Goal: Transaction & Acquisition: Subscribe to service/newsletter

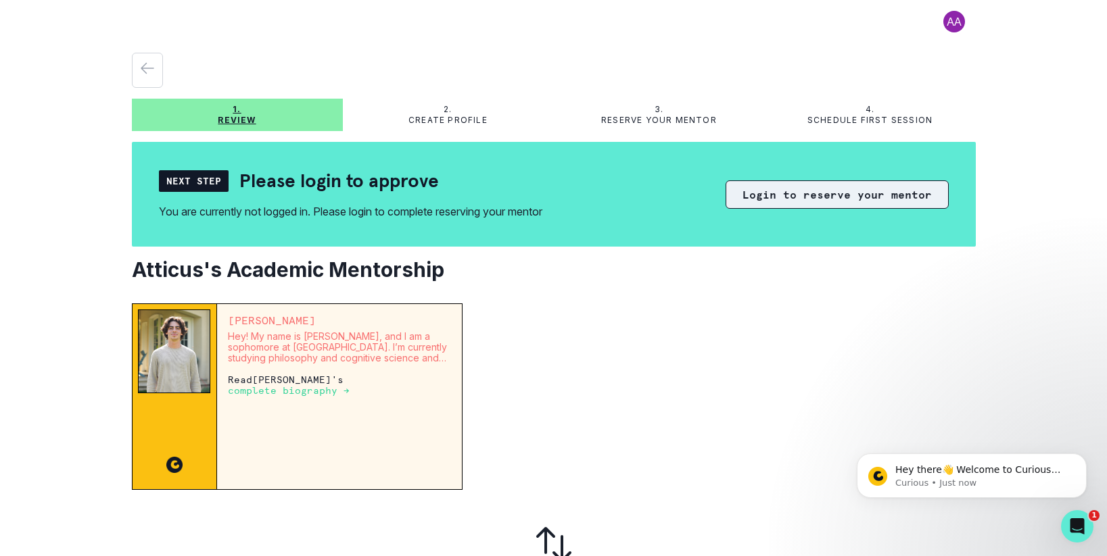
click at [842, 193] on button "Login to reserve your mentor" at bounding box center [836, 194] width 223 height 28
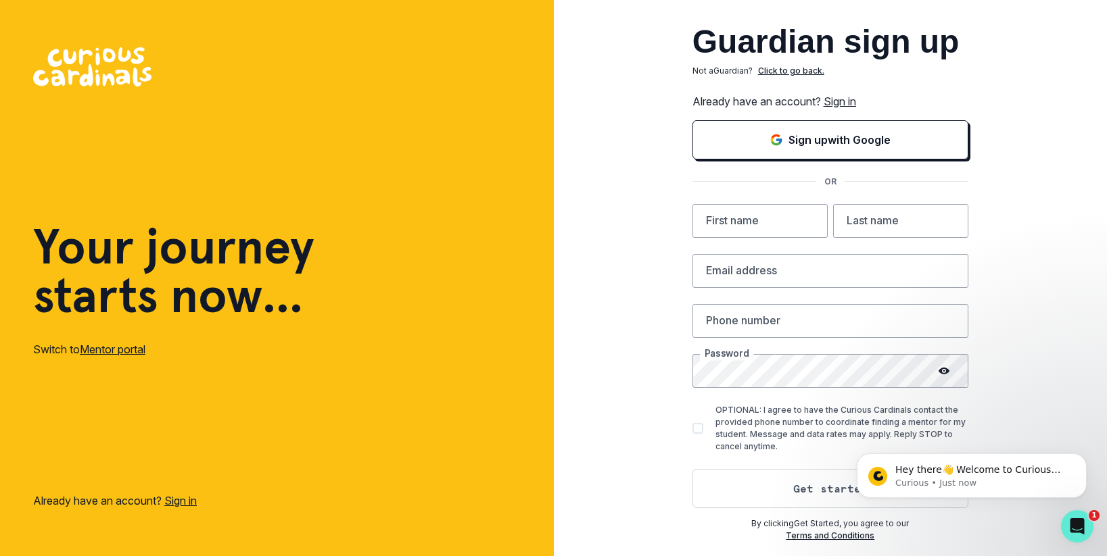
click at [848, 99] on link "Sign in" at bounding box center [839, 102] width 32 height 14
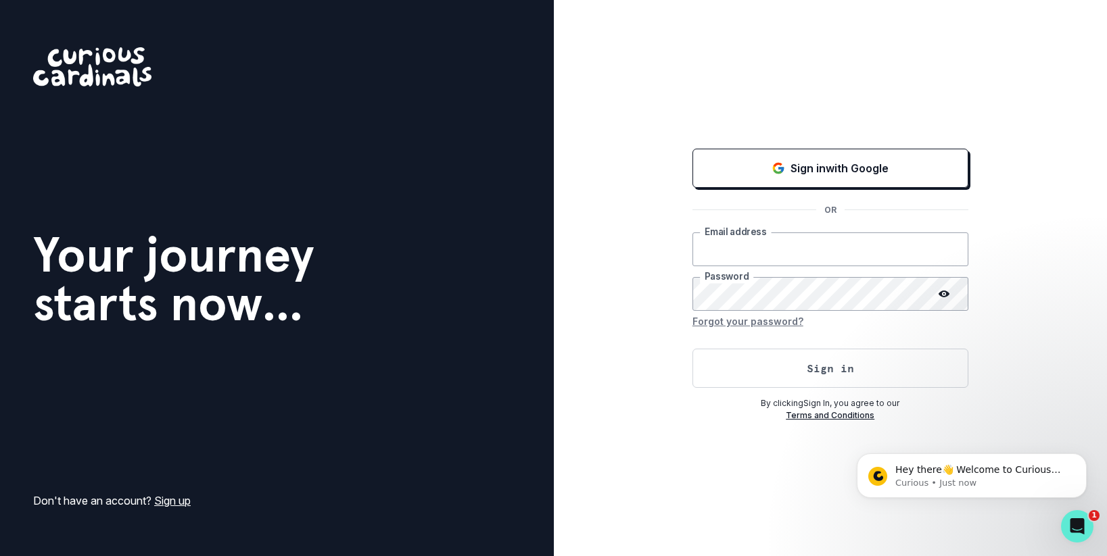
click at [781, 258] on input "email" at bounding box center [830, 250] width 276 height 34
type input "[PERSON_NAME][EMAIL_ADDRESS][DOMAIN_NAME]"
click at [813, 370] on button "Sign in" at bounding box center [830, 368] width 276 height 39
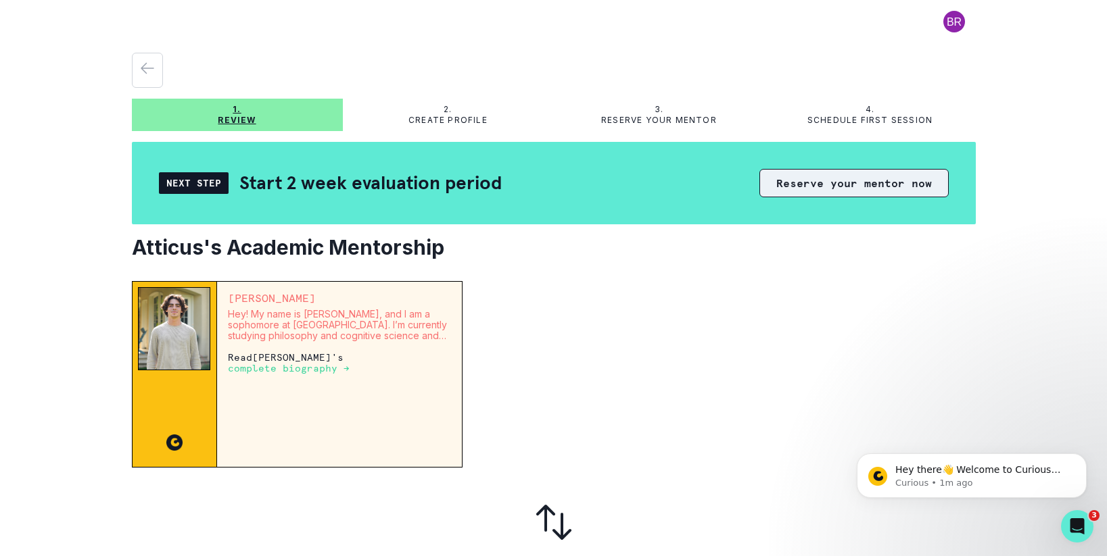
click at [917, 182] on button "Reserve your mentor now" at bounding box center [853, 183] width 189 height 28
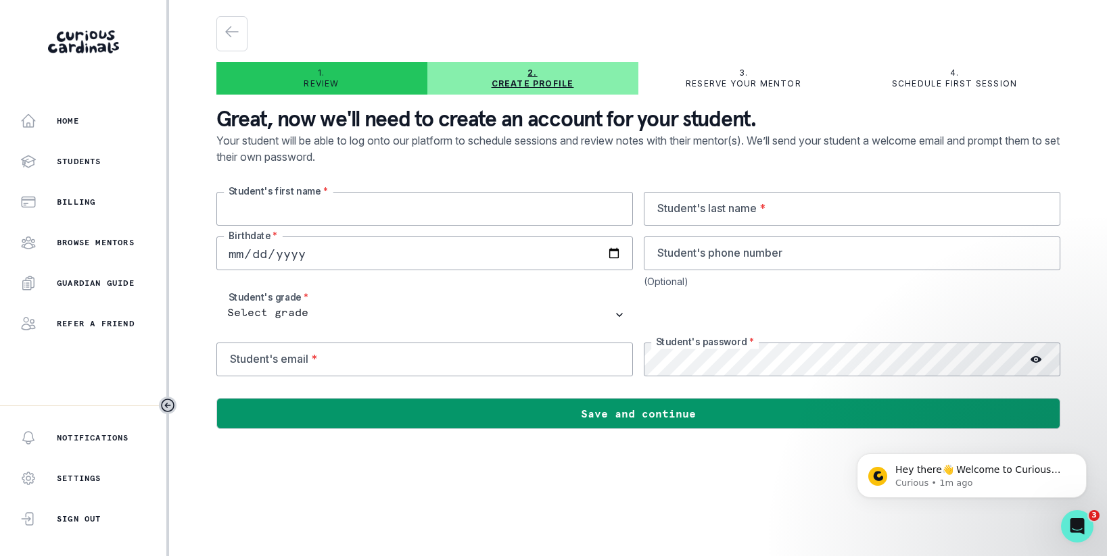
drag, startPoint x: 422, startPoint y: 220, endPoint x: 432, endPoint y: 218, distance: 9.6
click at [422, 220] on input "text" at bounding box center [424, 209] width 416 height 34
type input "Atticus"
click at [753, 218] on input "text" at bounding box center [852, 209] width 416 height 34
type input "MacVie"
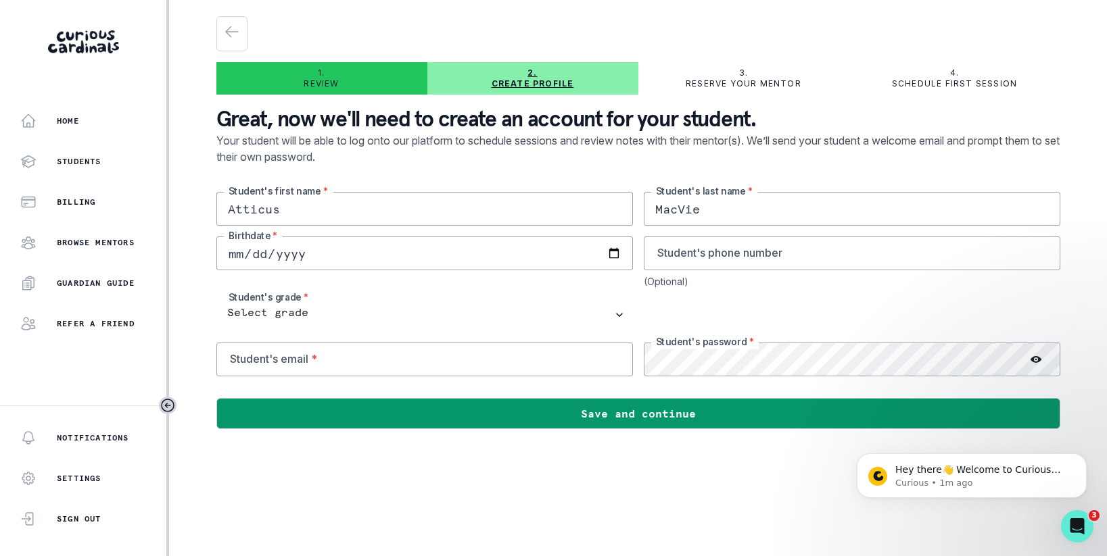
click at [360, 266] on input "date" at bounding box center [424, 254] width 416 height 34
type input "[DATE]"
click at [723, 257] on input "tel" at bounding box center [852, 254] width 416 height 34
type input "7472946057"
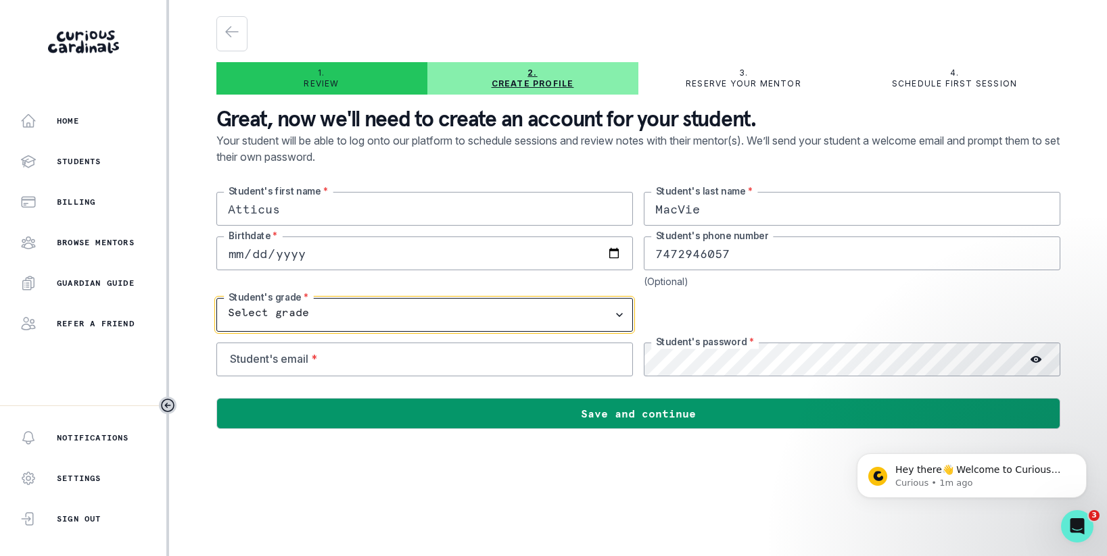
select select "8th Grade"
click option "8th Grade" at bounding box center [0, 0] width 0 height 0
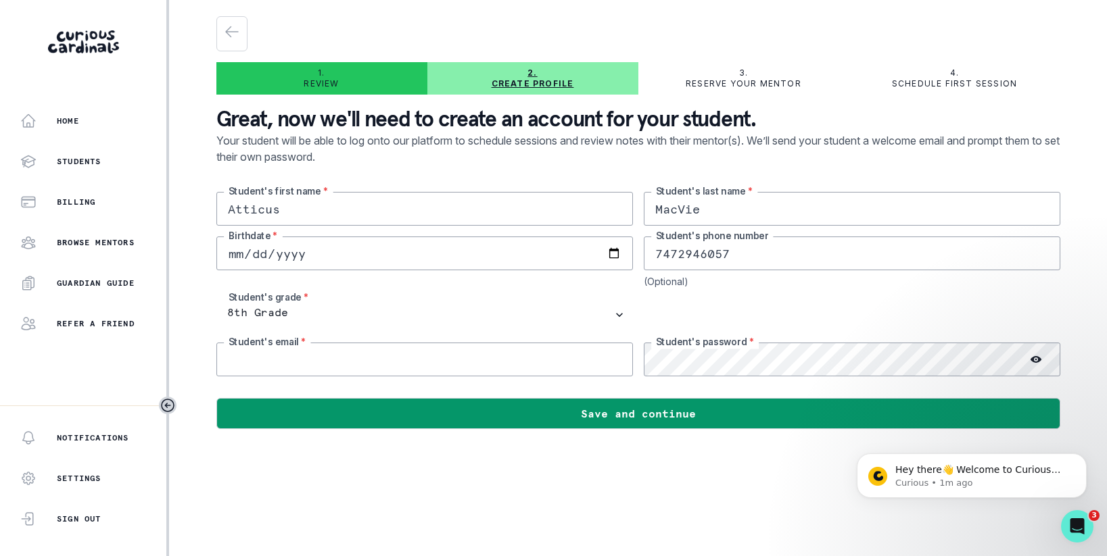
click at [370, 365] on input "email" at bounding box center [424, 360] width 416 height 34
type input "a"
click at [606, 389] on div at bounding box center [638, 388] width 844 height 22
click at [398, 366] on input "email" at bounding box center [424, 360] width 416 height 34
type input "[EMAIL_ADDRESS][DOMAIN_NAME]"
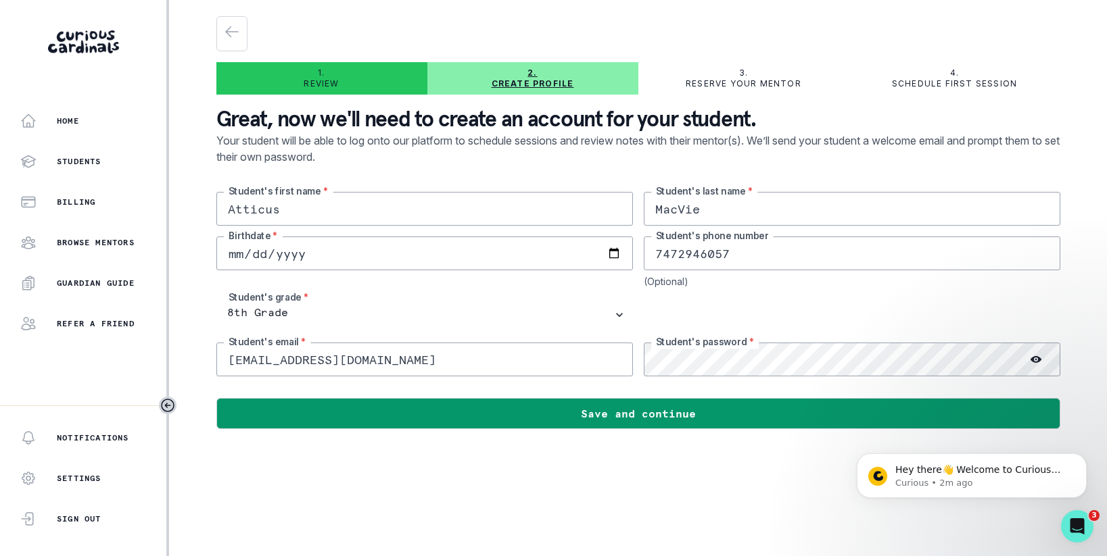
click at [1035, 361] on circle at bounding box center [1035, 360] width 2 height 2
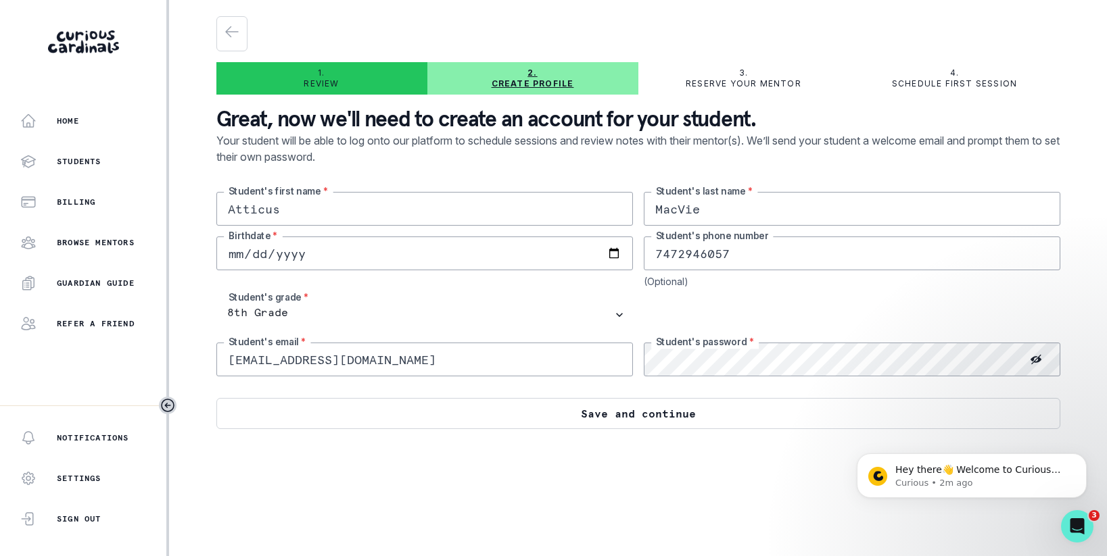
click at [604, 416] on button "Save and continue" at bounding box center [638, 413] width 844 height 31
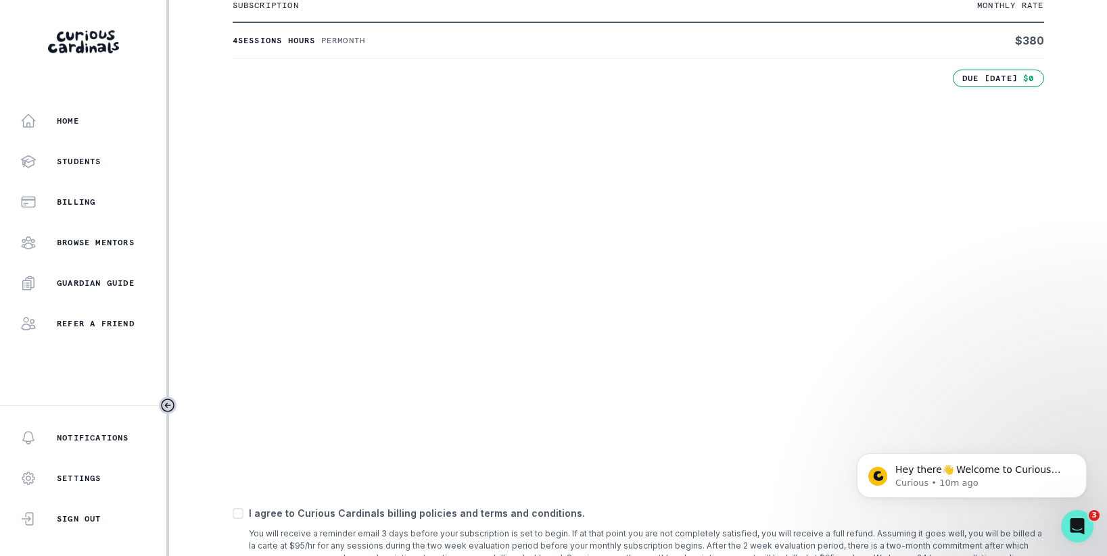
scroll to position [424, 0]
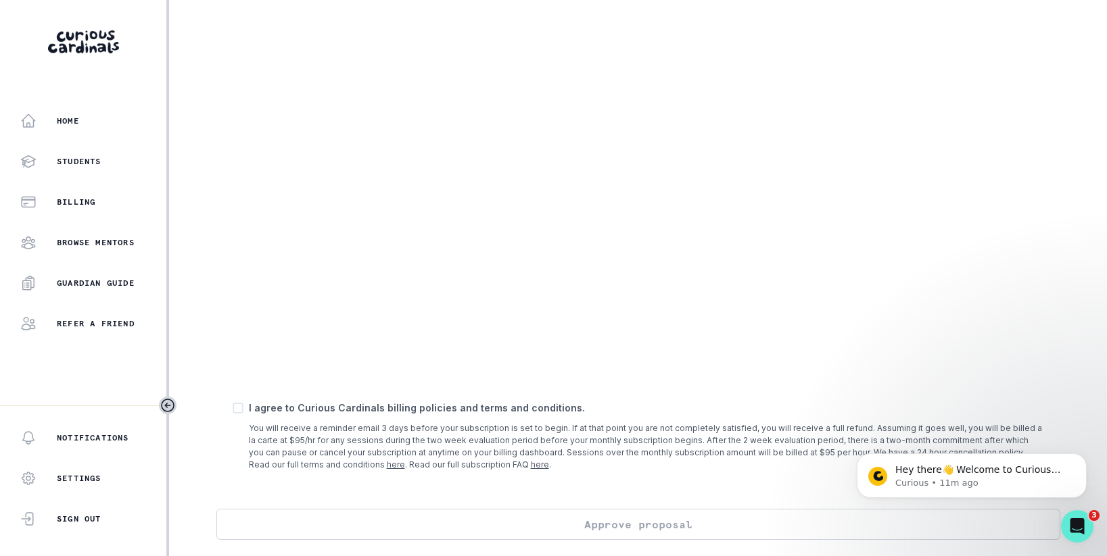
click at [241, 406] on span at bounding box center [238, 408] width 11 height 11
click at [233, 408] on input "checkbox" at bounding box center [232, 408] width 1 height 1
checkbox input "true"
click at [676, 523] on button "Approve proposal" at bounding box center [638, 524] width 844 height 31
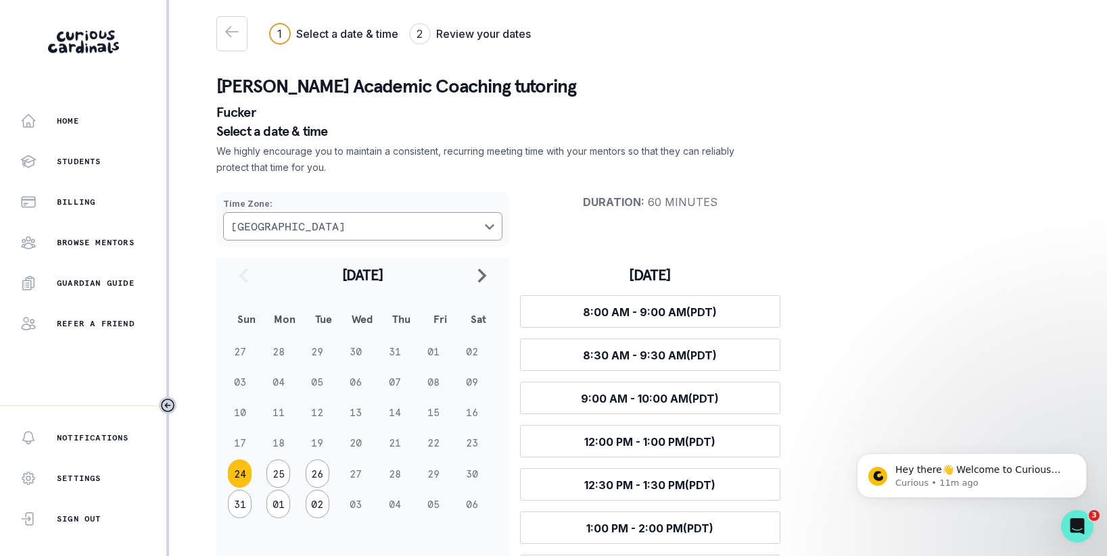
click at [240, 472] on button "24" at bounding box center [240, 474] width 24 height 28
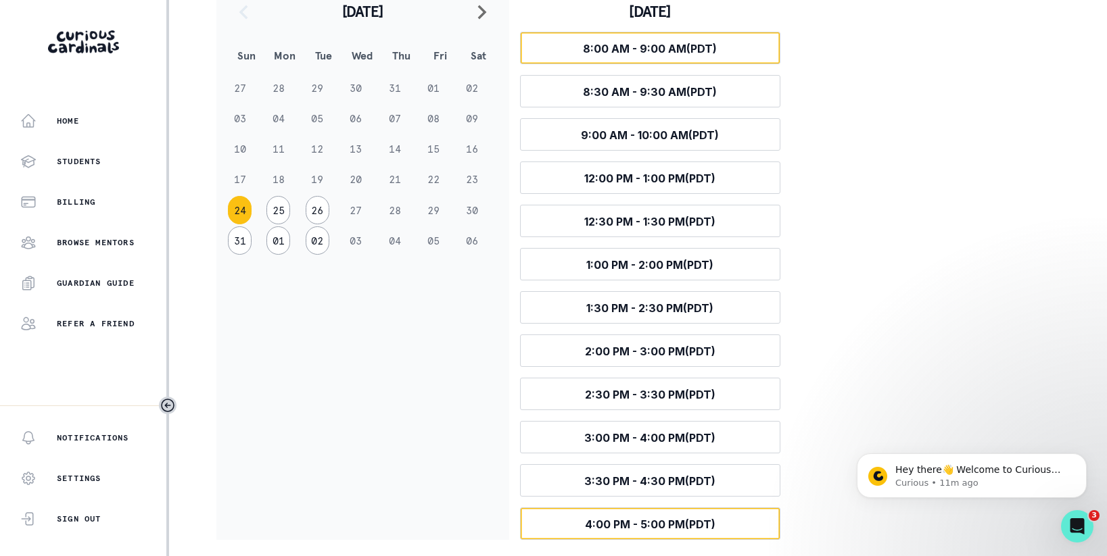
scroll to position [262, 0]
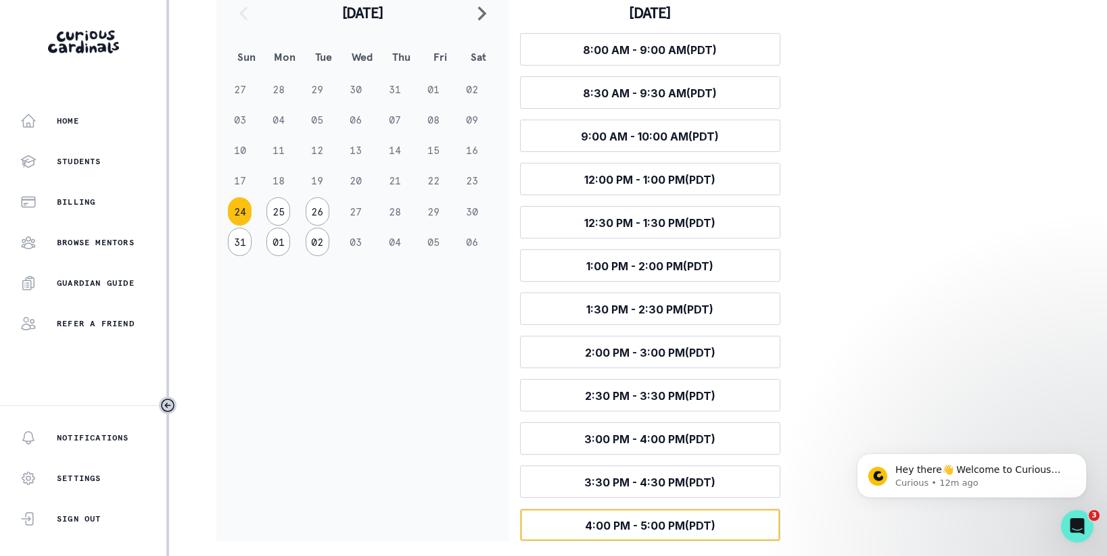
click at [605, 525] on span "4:00 PM - 5:00 PM (PDT)" at bounding box center [650, 526] width 130 height 14
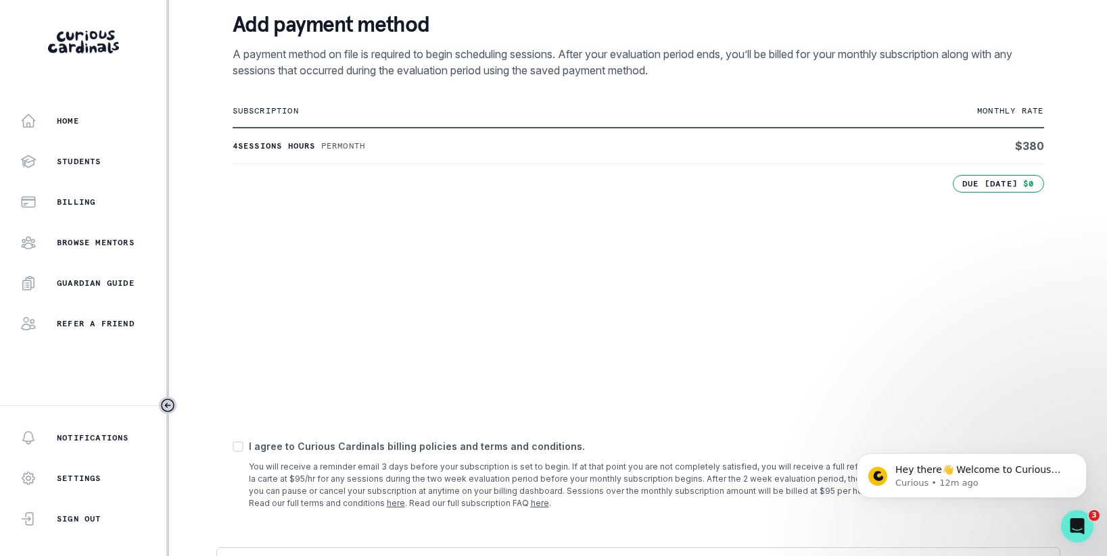
scroll to position [252, 0]
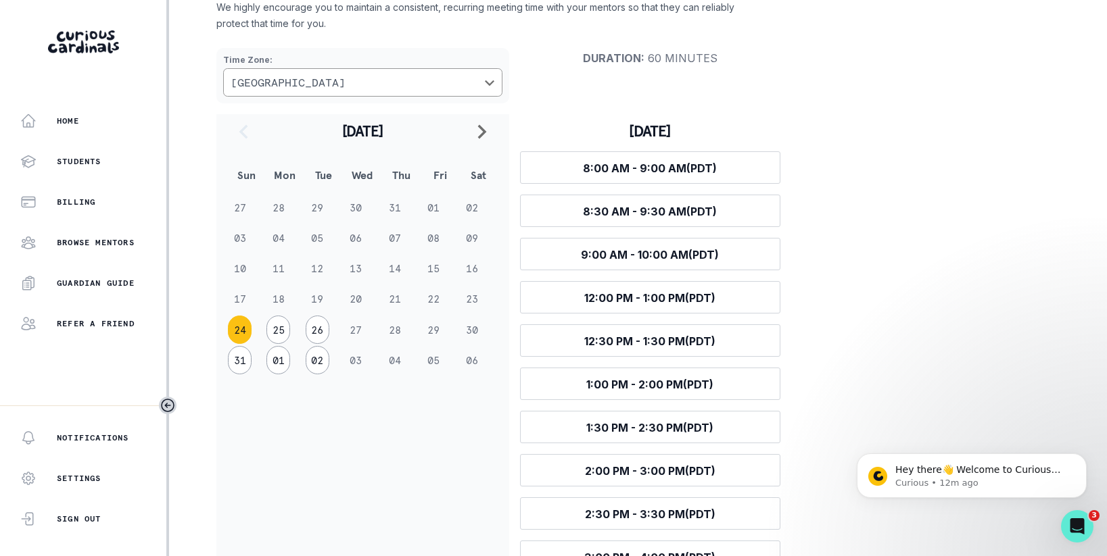
scroll to position [145, 0]
click at [280, 332] on button "25" at bounding box center [278, 329] width 24 height 28
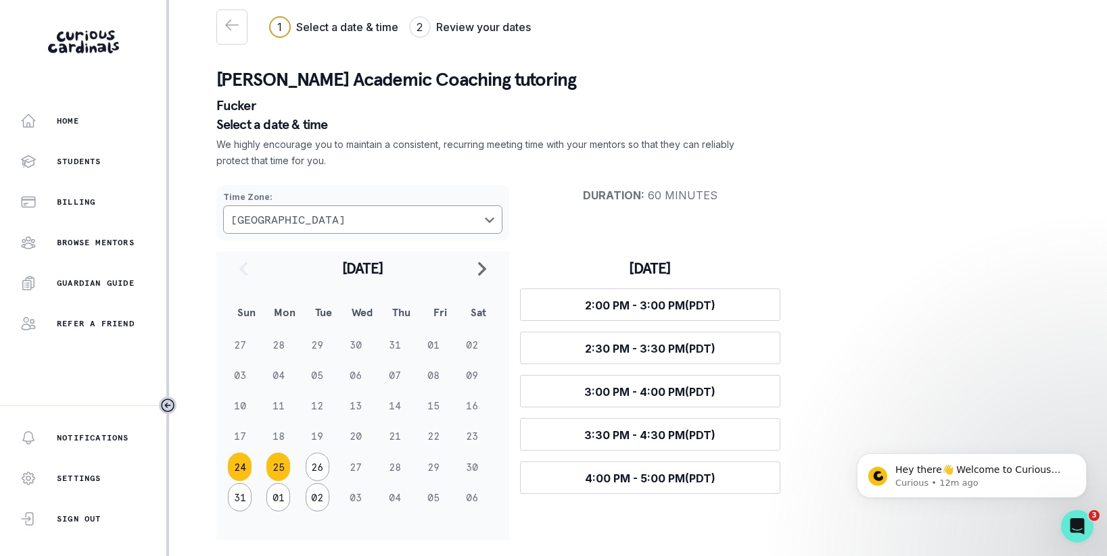
click at [242, 467] on button "24" at bounding box center [240, 467] width 24 height 28
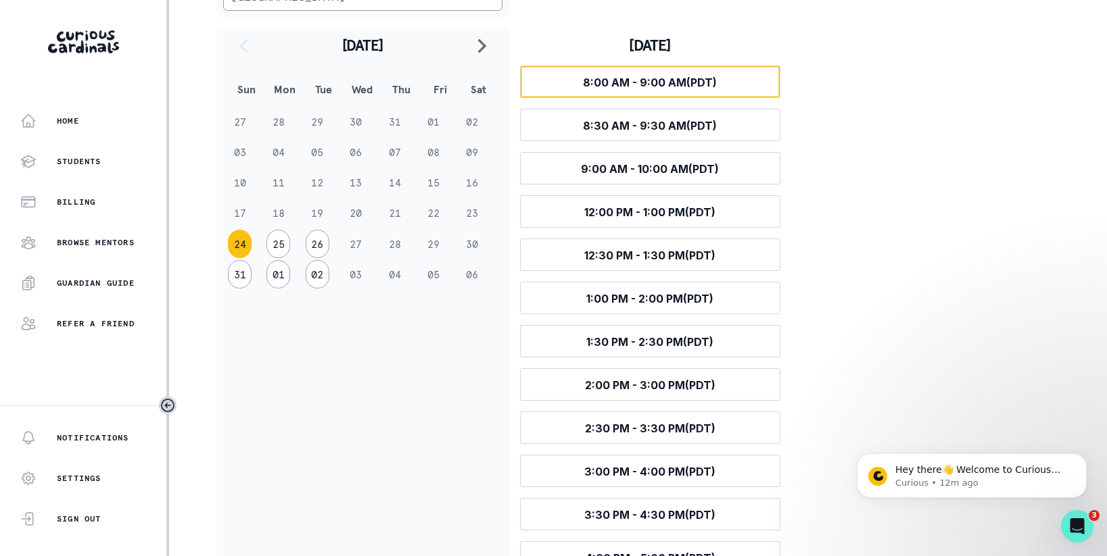
scroll to position [266, 0]
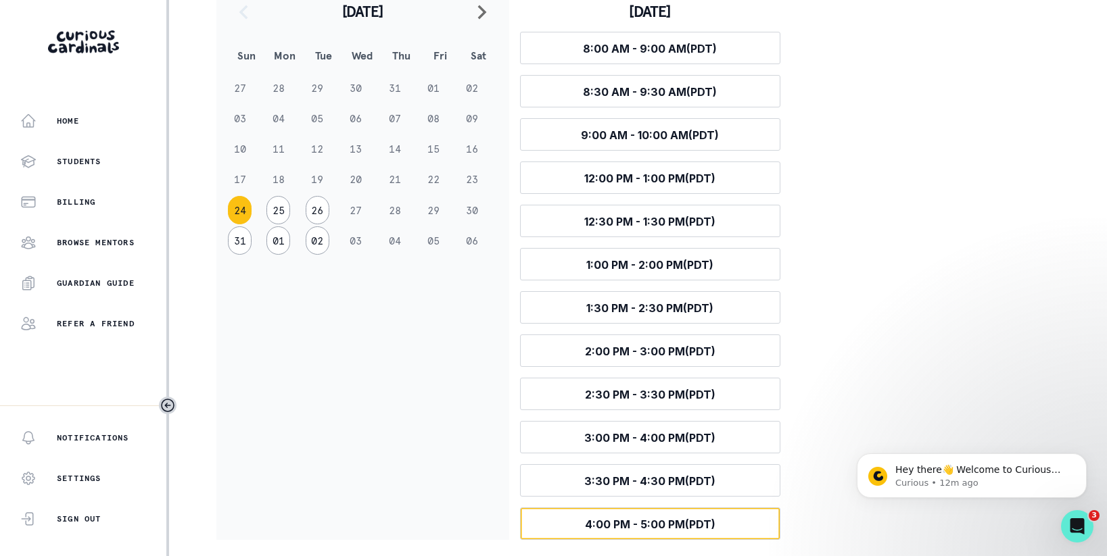
click at [658, 525] on span "4:00 PM - 5:00 PM (PDT)" at bounding box center [650, 525] width 130 height 14
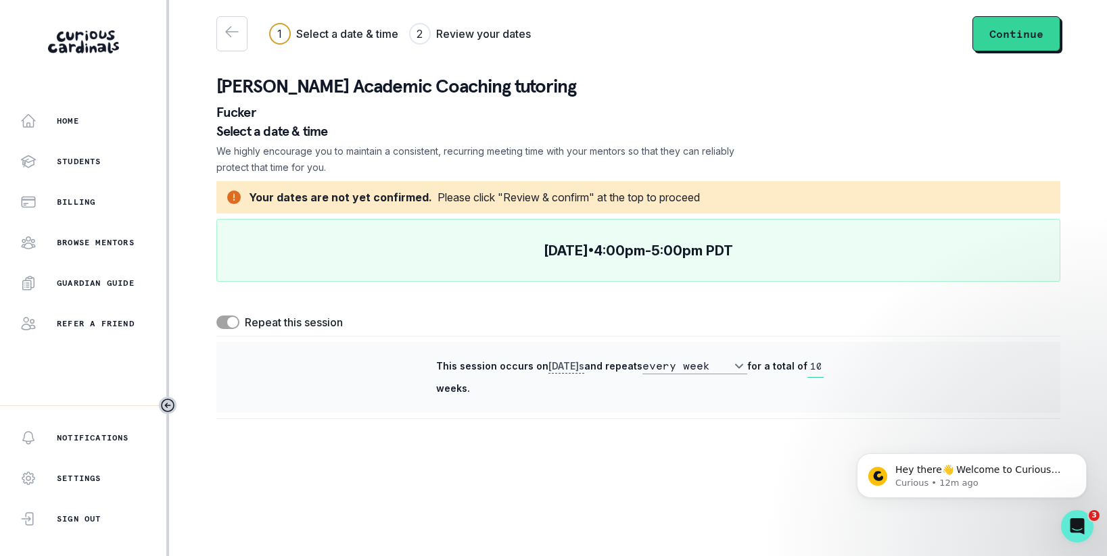
click at [225, 322] on span at bounding box center [227, 323] width 23 height 14
click at [216, 316] on input "checkbox" at bounding box center [216, 315] width 1 height 1
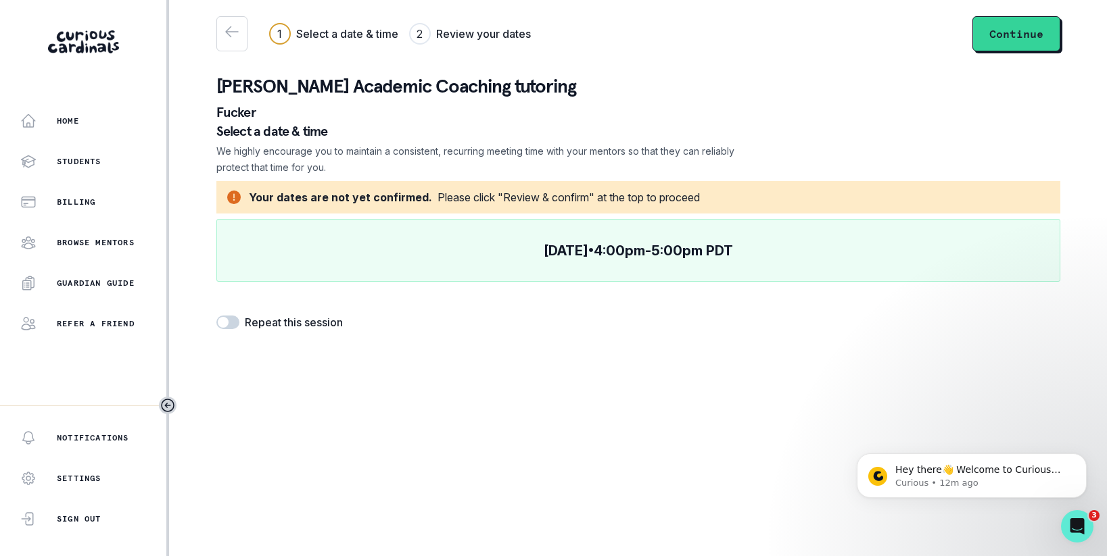
click at [233, 323] on span at bounding box center [227, 323] width 23 height 14
click at [216, 316] on input "checkbox" at bounding box center [216, 315] width 1 height 1
checkbox input "true"
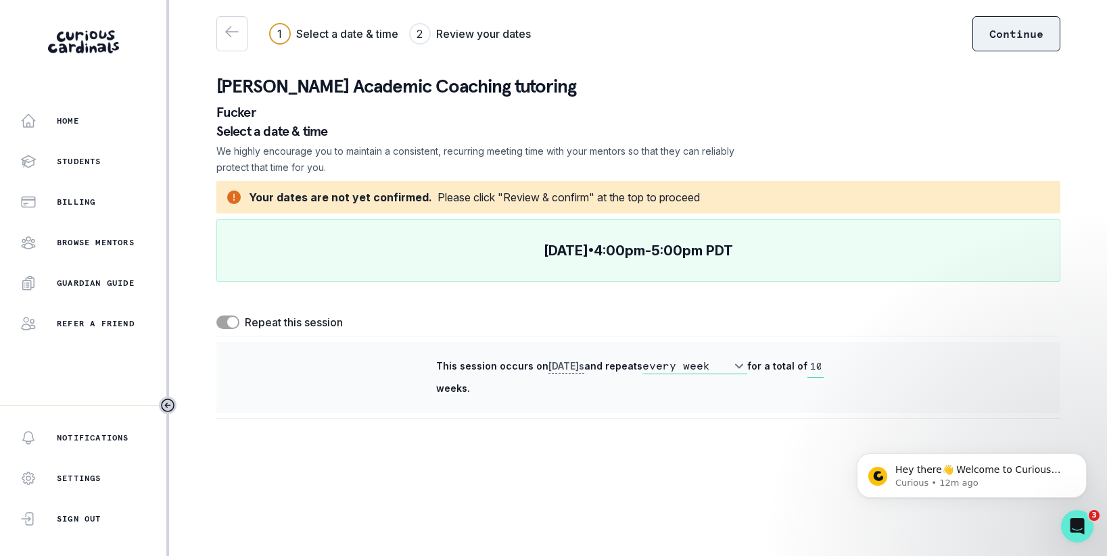
click at [992, 36] on button "Continue" at bounding box center [1016, 33] width 88 height 35
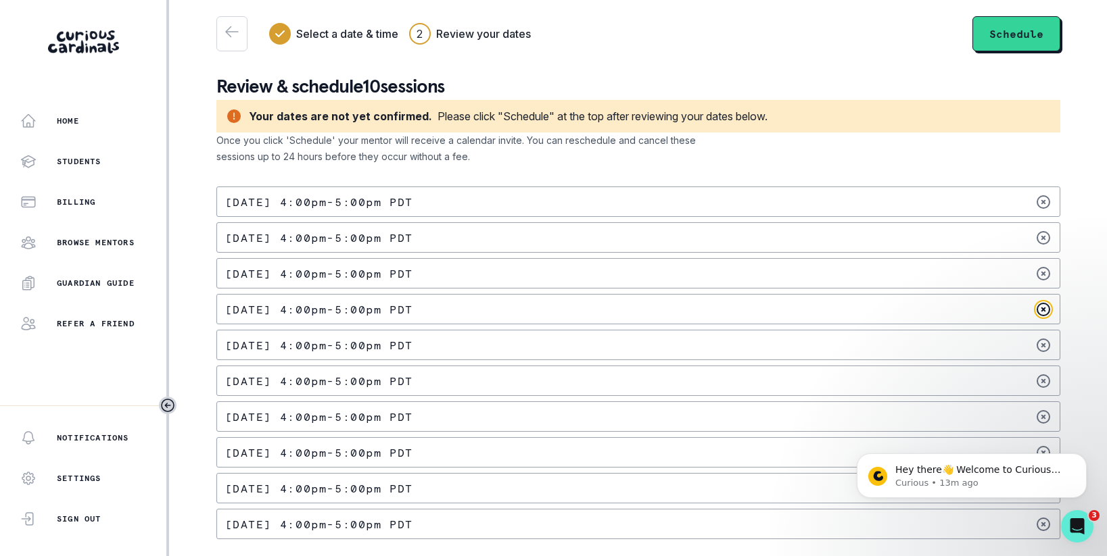
click at [1041, 309] on icon at bounding box center [1043, 309] width 16 height 16
click at [233, 30] on icon "button" at bounding box center [232, 32] width 16 height 16
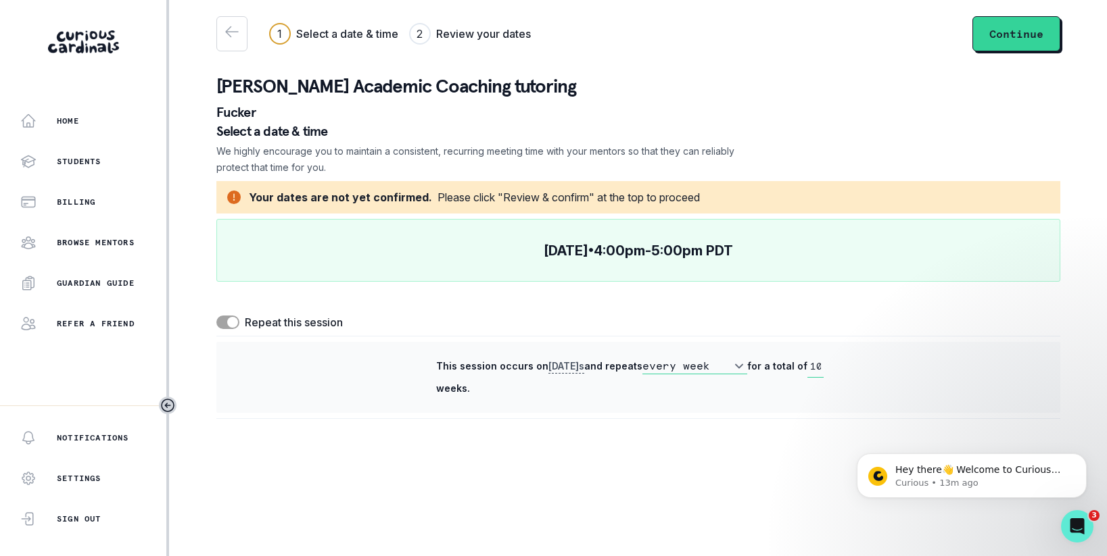
click at [222, 324] on span at bounding box center [227, 323] width 23 height 14
click at [216, 316] on input "checkbox" at bounding box center [216, 315] width 1 height 1
checkbox input "false"
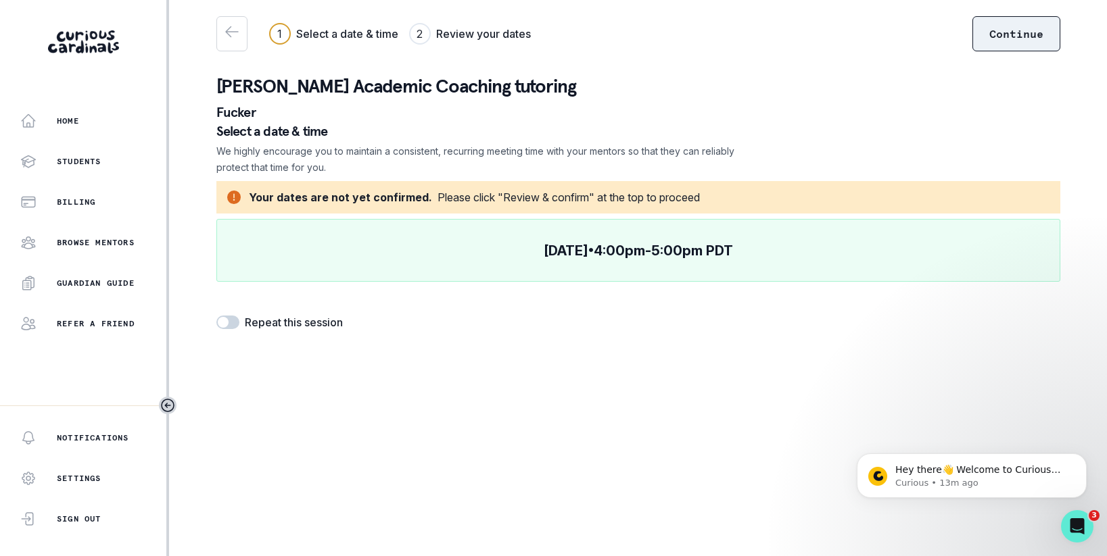
click at [1020, 34] on button "Continue" at bounding box center [1016, 33] width 88 height 35
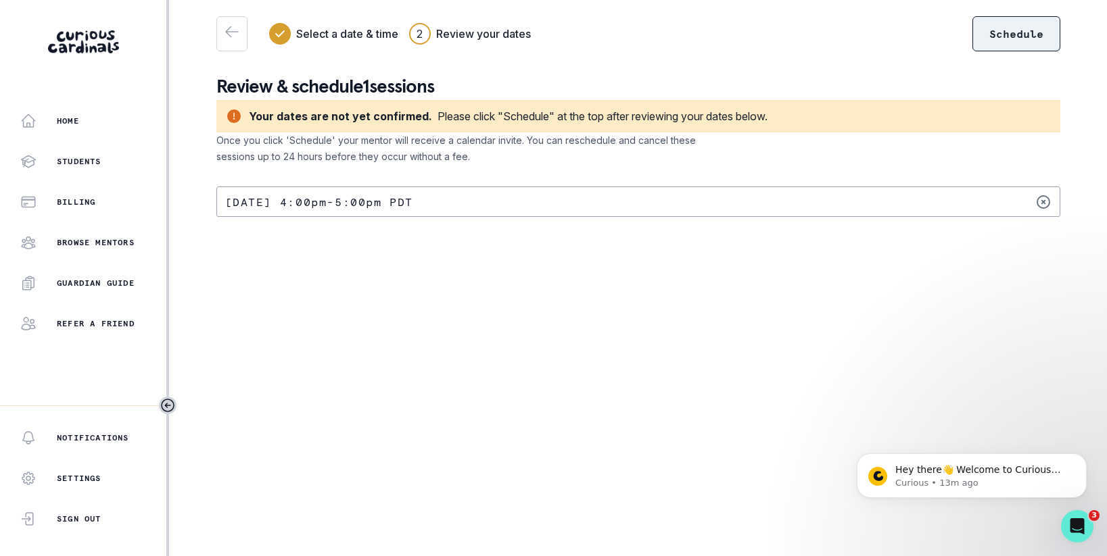
click at [1027, 36] on button "Schedule" at bounding box center [1016, 33] width 88 height 35
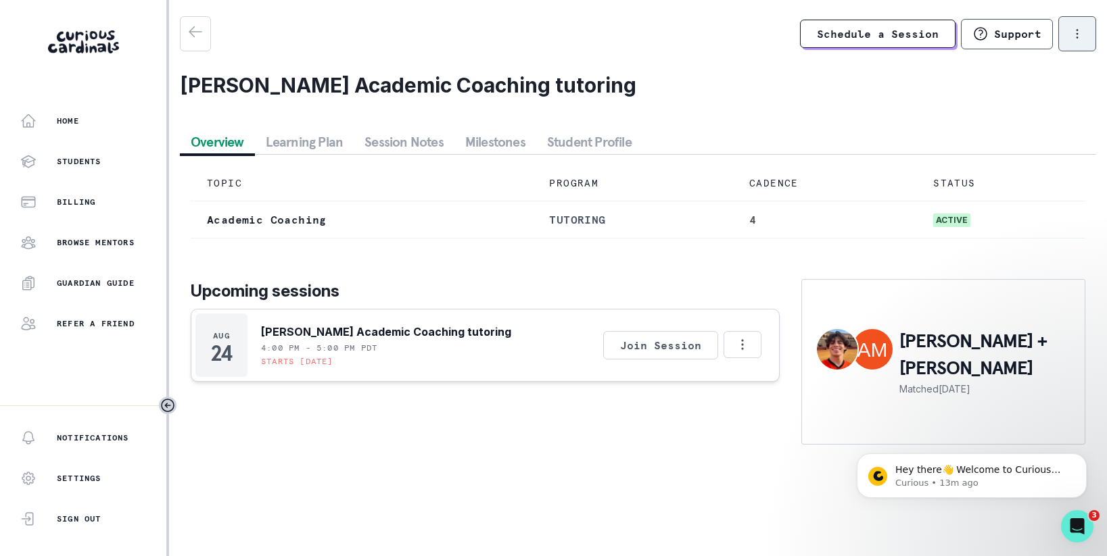
click at [1078, 34] on icon "options" at bounding box center [1076, 33] width 15 height 15
click at [1077, 34] on icon "options" at bounding box center [1076, 34] width 1 height 8
click at [1021, 39] on p "Support" at bounding box center [1017, 34] width 47 height 14
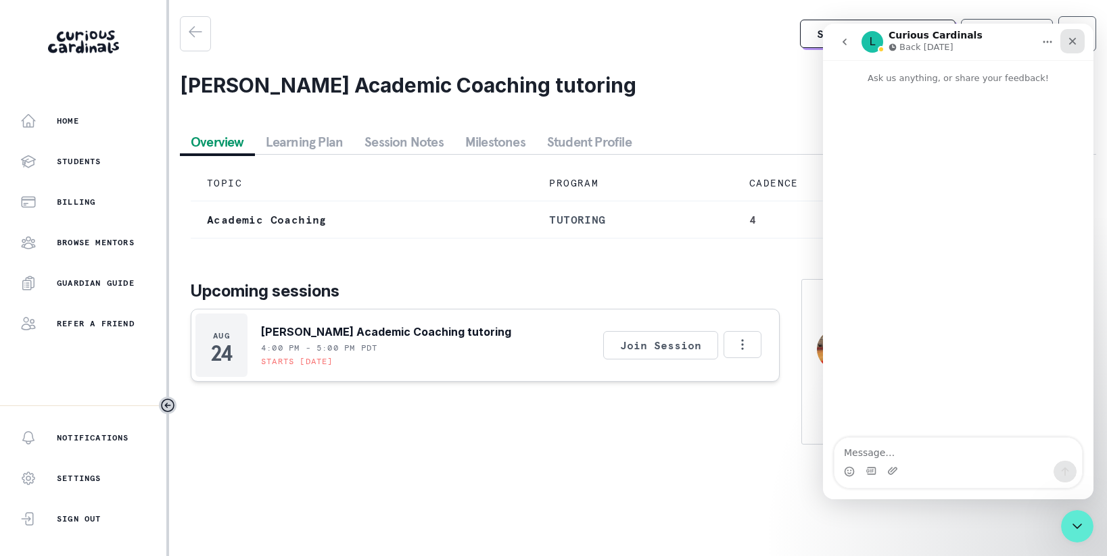
click at [1071, 41] on icon "Close" at bounding box center [1072, 41] width 7 height 7
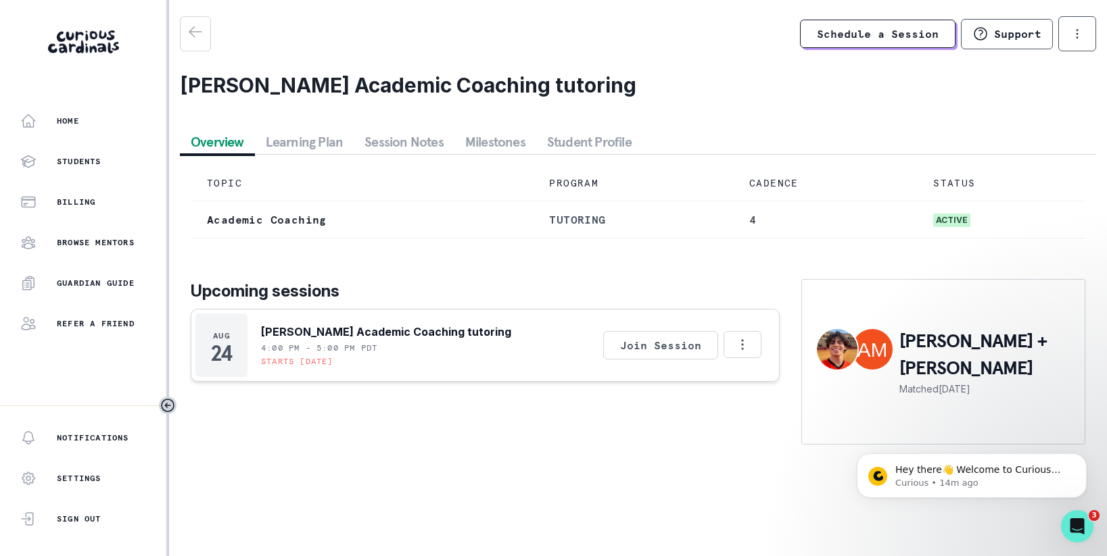
click at [950, 386] on div "[PERSON_NAME] + Atticus Matched [DATE]" at bounding box center [943, 362] width 283 height 164
click at [946, 358] on p "[PERSON_NAME] + [PERSON_NAME]" at bounding box center [985, 355] width 172 height 54
click at [1009, 36] on p "Support" at bounding box center [1017, 34] width 47 height 14
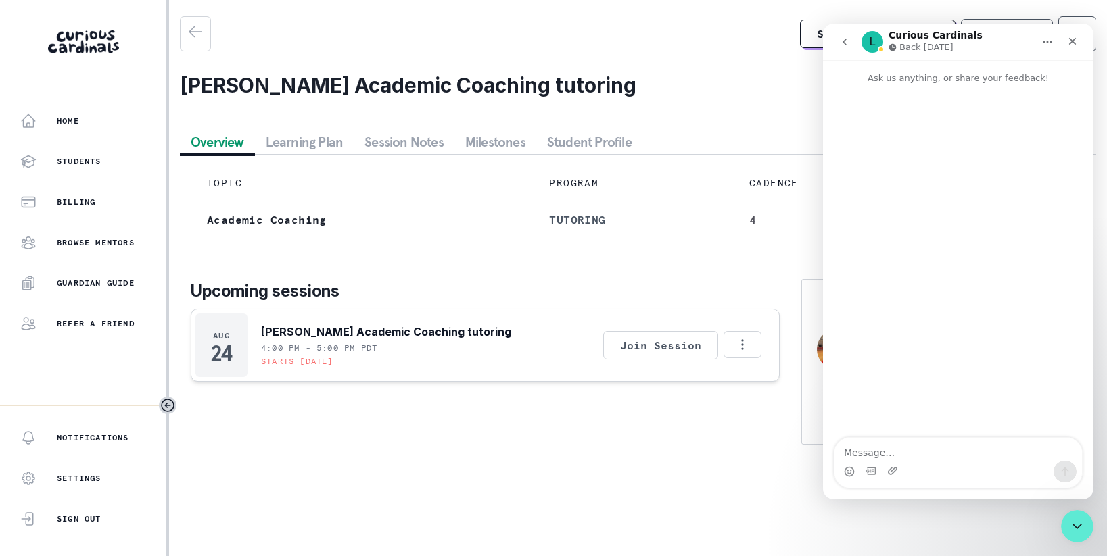
drag, startPoint x: 894, startPoint y: 441, endPoint x: 904, endPoint y: 450, distance: 13.9
click at [892, 446] on textarea "Message…" at bounding box center [957, 449] width 247 height 23
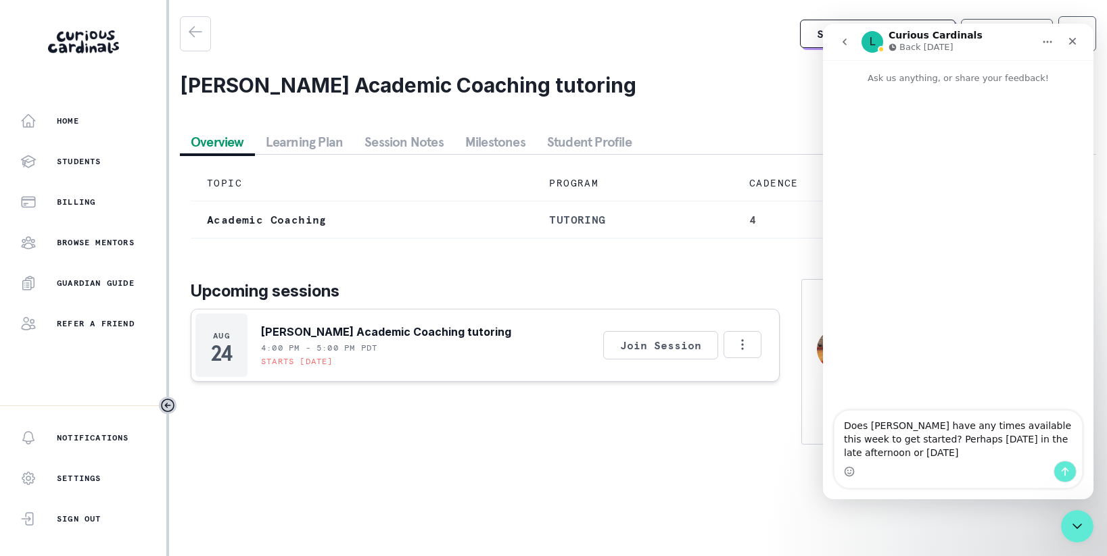
type textarea "Does [PERSON_NAME] have any times available this week to get started? Perhaps […"
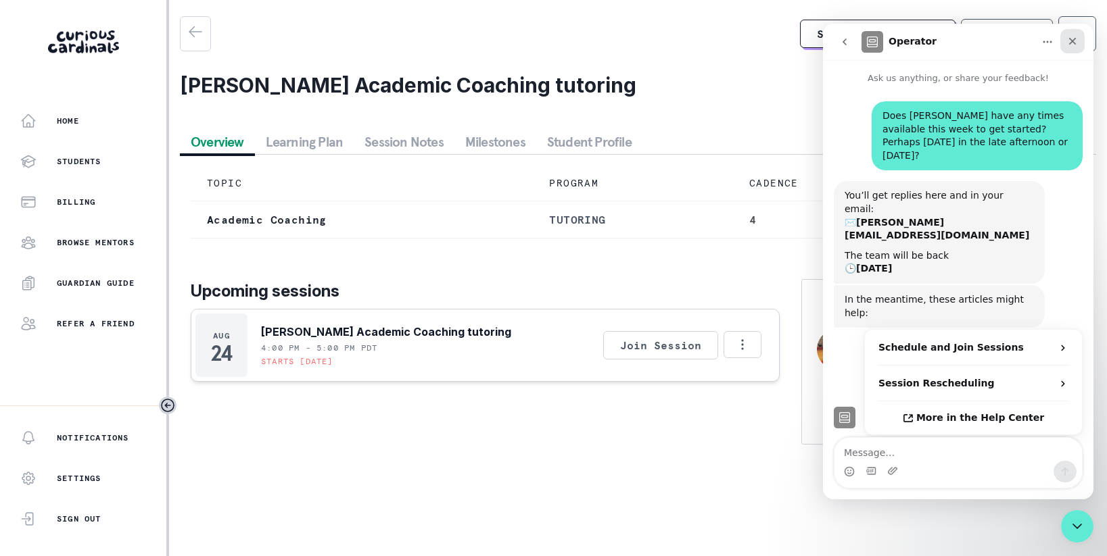
click at [1075, 42] on icon "Close" at bounding box center [1072, 41] width 11 height 11
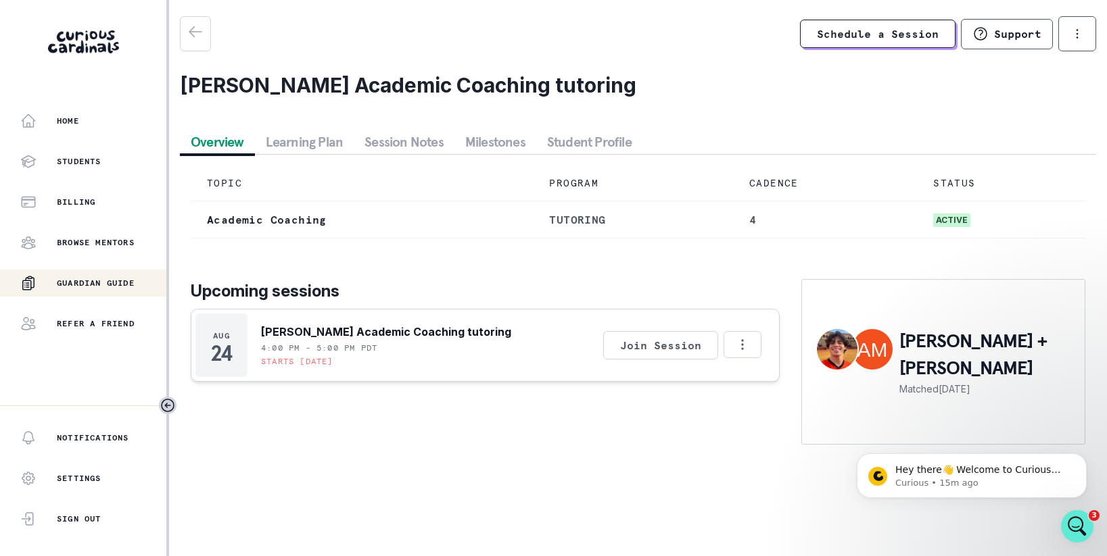
click at [111, 285] on p "Guardian Guide" at bounding box center [96, 283] width 78 height 11
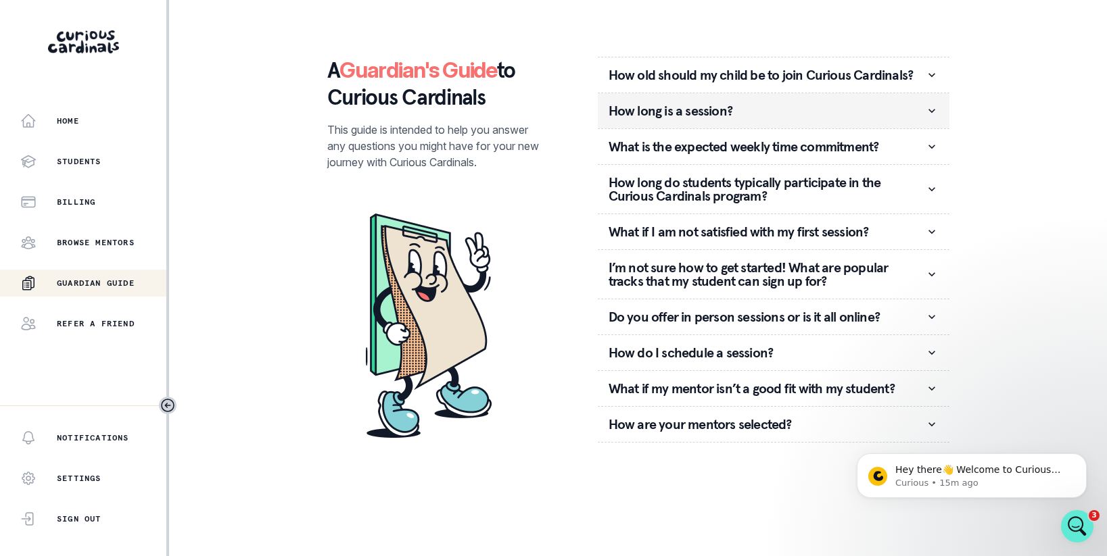
click at [773, 107] on p "How long is a session?" at bounding box center [766, 111] width 316 height 14
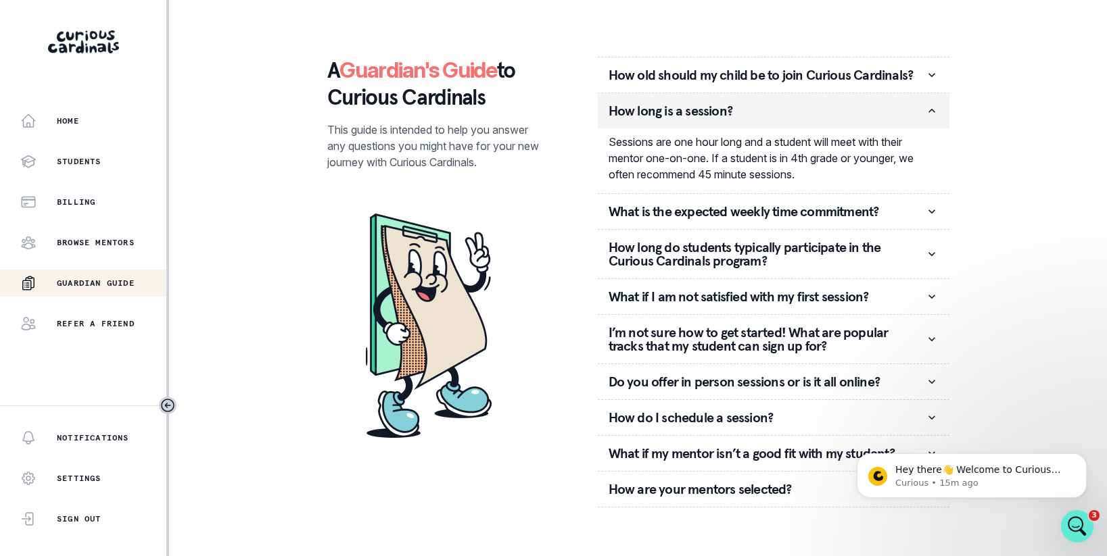
click at [773, 107] on p "How long is a session?" at bounding box center [766, 111] width 316 height 14
